Goal: Transaction & Acquisition: Book appointment/travel/reservation

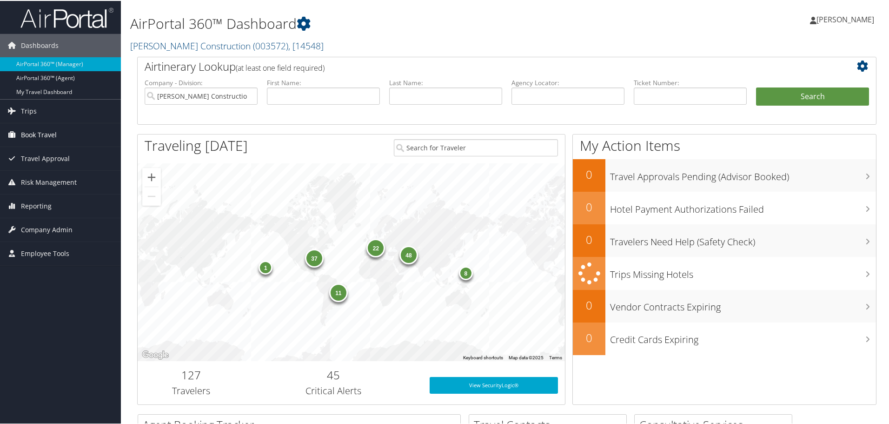
click at [47, 132] on span "Book Travel" at bounding box center [39, 133] width 36 height 23
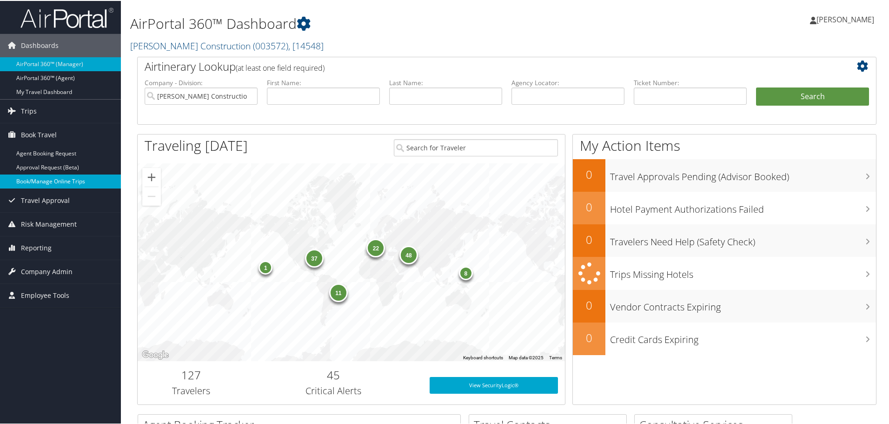
click at [50, 180] on link "Book/Manage Online Trips" at bounding box center [60, 181] width 121 height 14
click at [32, 177] on link "Book/Manage Online Trips" at bounding box center [60, 181] width 121 height 14
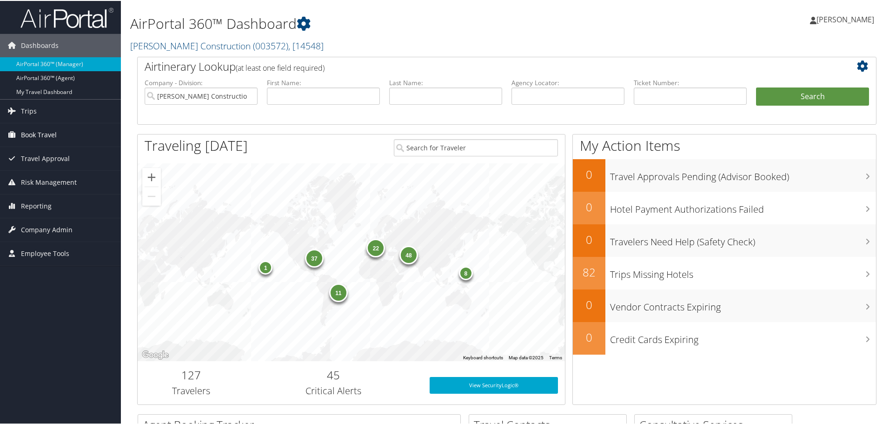
click at [36, 133] on span "Book Travel" at bounding box center [39, 133] width 36 height 23
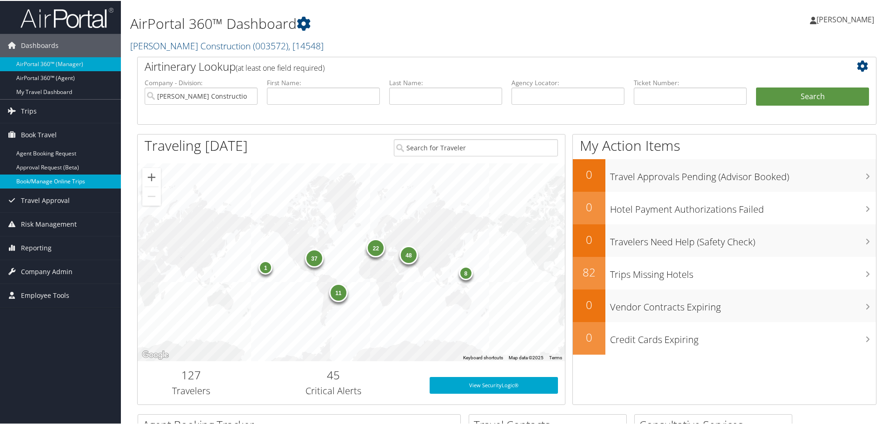
click at [40, 178] on link "Book/Manage Online Trips" at bounding box center [60, 181] width 121 height 14
